Goal: Task Accomplishment & Management: Complete application form

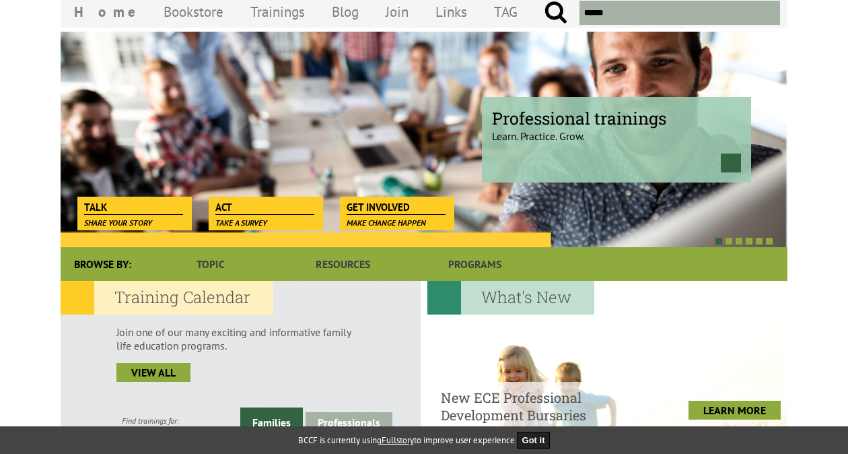
scroll to position [66, 0]
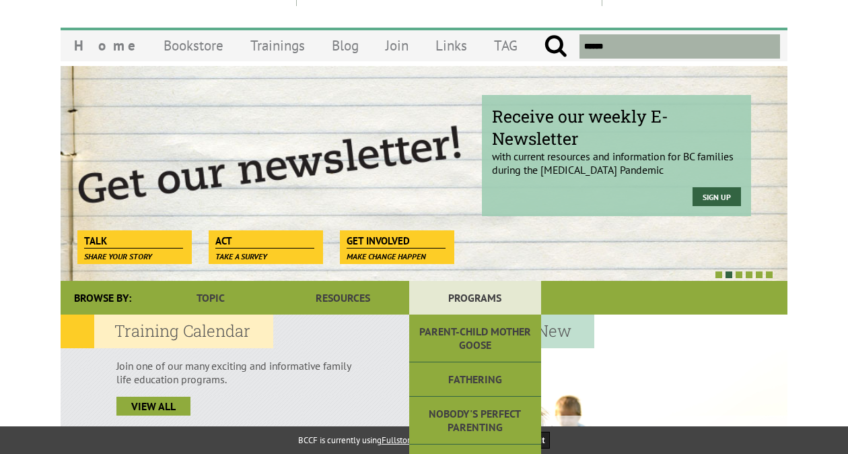
click at [485, 293] on link "Programs" at bounding box center [475, 298] width 132 height 34
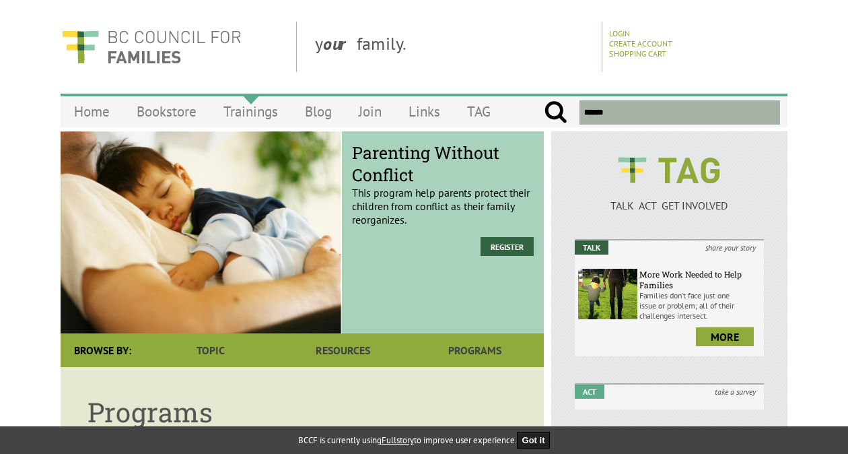
click at [261, 100] on link "Trainings" at bounding box center [250, 112] width 81 height 32
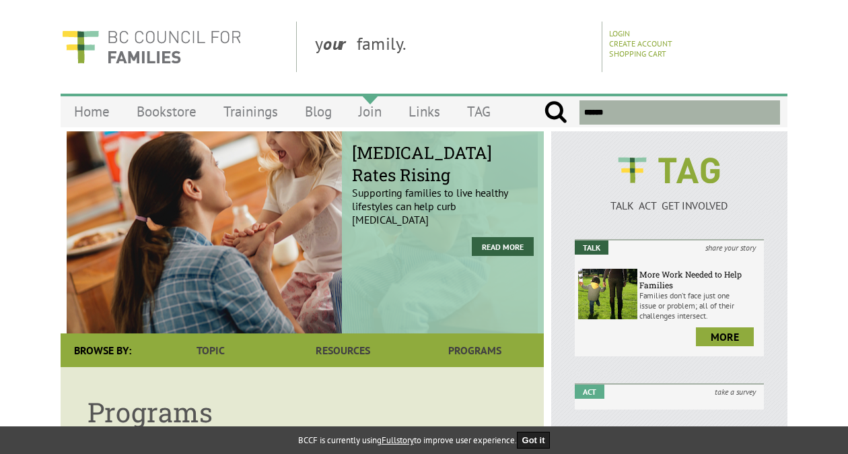
click at [375, 114] on link "Join" at bounding box center [370, 112] width 50 height 32
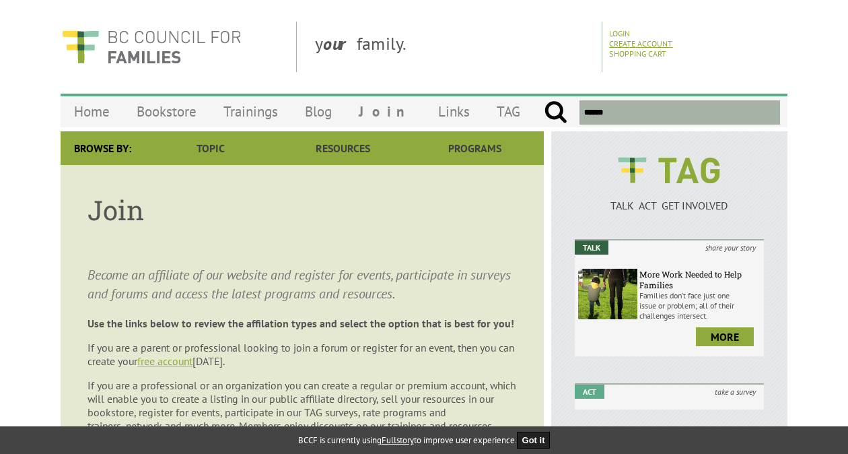
click at [634, 44] on link "Create Account" at bounding box center [640, 43] width 63 height 10
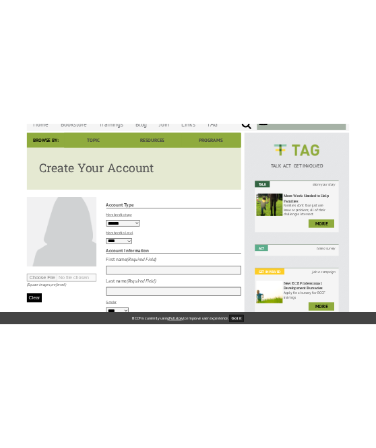
scroll to position [112, 0]
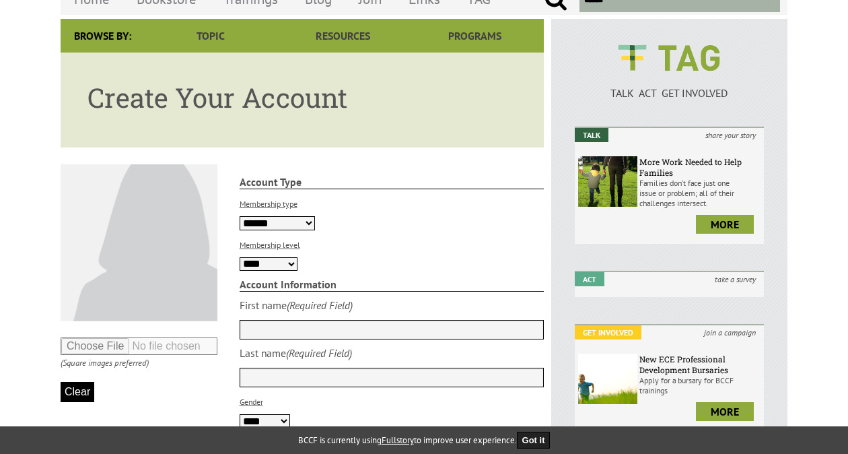
click at [116, 40] on div "Browse By:" at bounding box center [103, 36] width 84 height 34
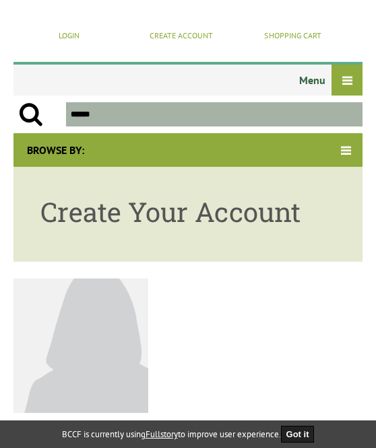
click at [314, 207] on h1 "Create Your Account" at bounding box center [187, 212] width 295 height 36
click at [345, 239] on article "Create Your Account" at bounding box center [187, 214] width 349 height 95
click at [341, 91] on div at bounding box center [346, 80] width 31 height 31
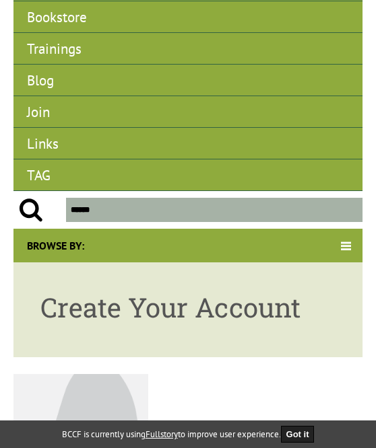
scroll to position [240, 0]
